Goal: Task Accomplishment & Management: Manage account settings

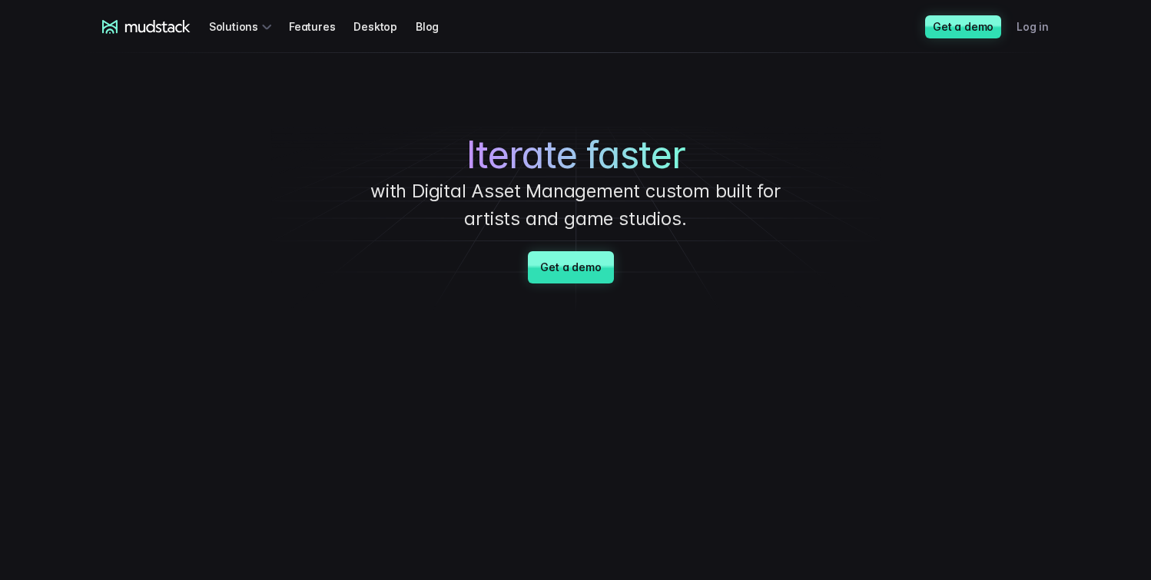
click at [1035, 28] on link "Log in" at bounding box center [1042, 26] width 51 height 28
click at [1038, 17] on link "Log in" at bounding box center [1042, 26] width 51 height 28
click at [1037, 21] on link "Log in" at bounding box center [1042, 26] width 51 height 28
click at [1036, 30] on link "Log in" at bounding box center [1042, 26] width 51 height 28
